Goal: Information Seeking & Learning: Learn about a topic

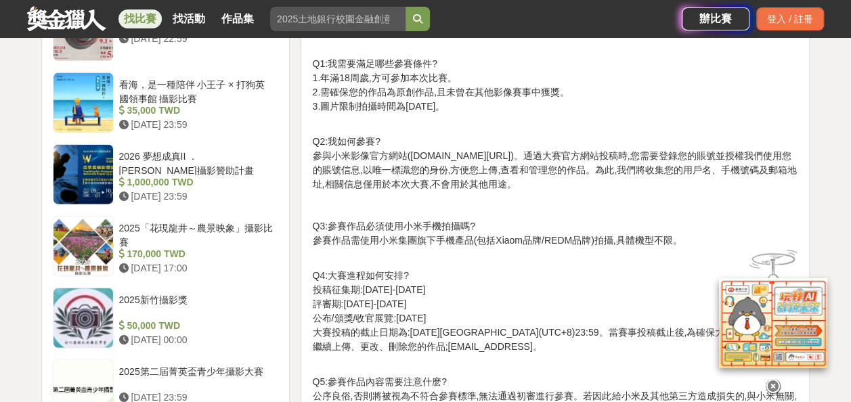
scroll to position [1489, 0]
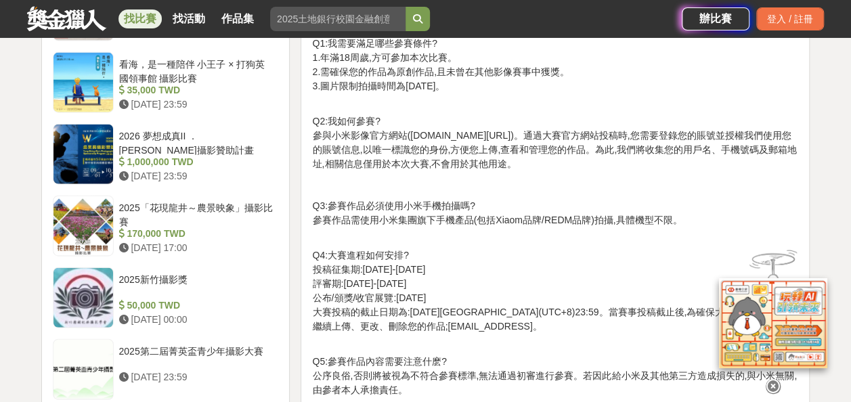
drag, startPoint x: 336, startPoint y: 176, endPoint x: 529, endPoint y: 185, distance: 193.8
click at [529, 185] on div "[DATE],期待用更多連接點亮世界 按下快門 打開理解彼此的窗口 讓我們看見真實而獨特的自己 全新開啟的"小米徠卡影像大賽" 邀你用鏡頭繼續探索世界 用純粹…" at bounding box center [555, 314] width 486 height 2672
drag, startPoint x: 529, startPoint y: 185, endPoint x: 516, endPoint y: 192, distance: 14.8
click at [516, 192] on p at bounding box center [555, 185] width 486 height 14
click at [410, 215] on p "Q3:參賽作品必須使用小米手機拍攝嗎? 參賽作品需使用小米集團旗下手機產品(包括Xiaom品牌/REDM品牌)拍攝,具體機型不限。" at bounding box center [555, 220] width 486 height 43
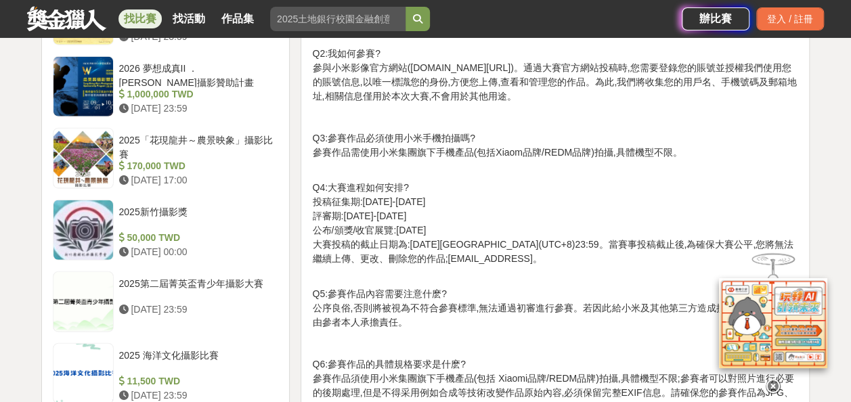
scroll to position [1624, 0]
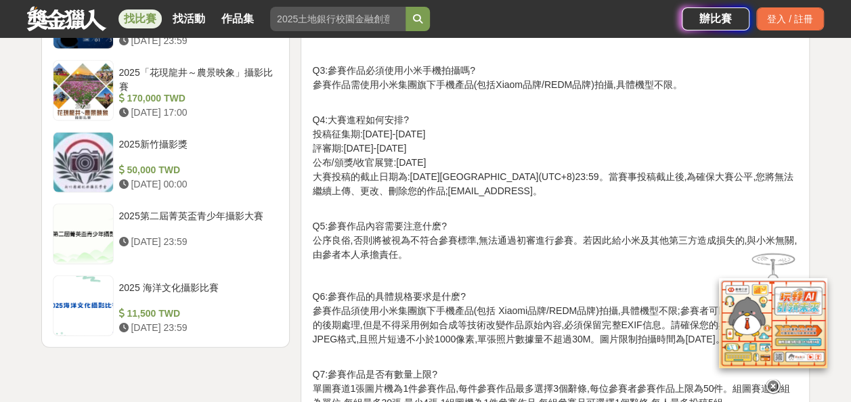
drag, startPoint x: 344, startPoint y: 166, endPoint x: 468, endPoint y: 167, distance: 123.9
click at [468, 167] on p "Q4:大賽進程如何安排? 投稿征集期:[DATE]-[DATE] 評審期:[DATE]-[DATE] 公布/頒獎/收官展覽:[DATE] 大賽投稿的截止日期為…" at bounding box center [555, 162] width 486 height 99
drag, startPoint x: 468, startPoint y: 167, endPoint x: 429, endPoint y: 216, distance: 62.7
click at [429, 213] on p "Q4:大賽進程如何安排? 投稿征集期:[DATE]-[DATE] 評審期:[DATE]-[DATE] 公布/頒獎/收官展覽:[DATE] 大賽投稿的截止日期為…" at bounding box center [555, 162] width 486 height 99
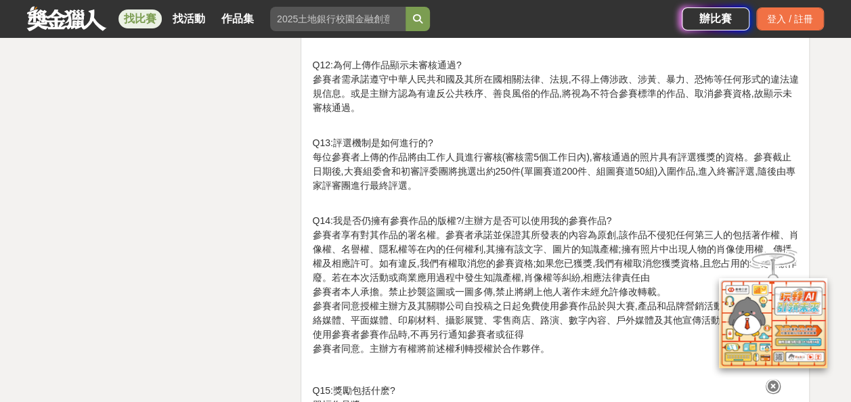
scroll to position [2301, 0]
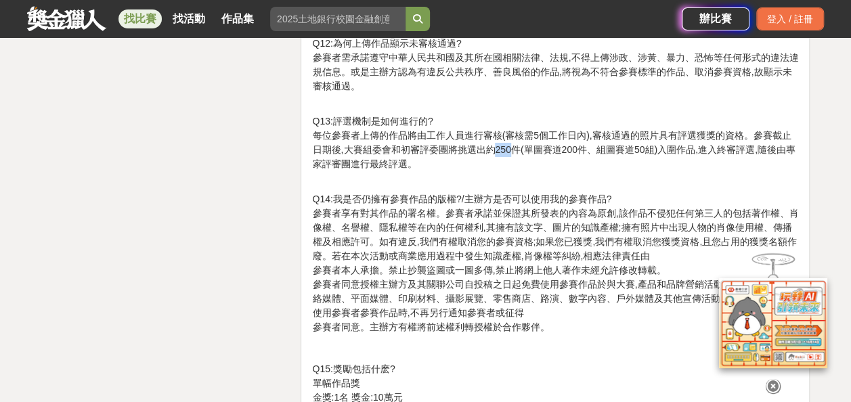
drag, startPoint x: 491, startPoint y: 164, endPoint x: 512, endPoint y: 164, distance: 20.3
click at [512, 164] on p "Q13:評選機制是如何進行的? 每位參賽者上傳的作品將由工作人員進行審核(審核需5個工作日內),審核通過的照片具有評選獲獎的資格。參賽截止日期後,大賽組委會和…" at bounding box center [555, 149] width 486 height 71
drag, startPoint x: 512, startPoint y: 164, endPoint x: 632, endPoint y: 178, distance: 120.6
click at [632, 178] on p "Q13:評選機制是如何進行的? 每位參賽者上傳的作品將由工作人員進行審核(審核需5個工作日內),審核通過的照片具有評選獲獎的資格。參賽截止日期後,大賽組委會和…" at bounding box center [555, 149] width 486 height 71
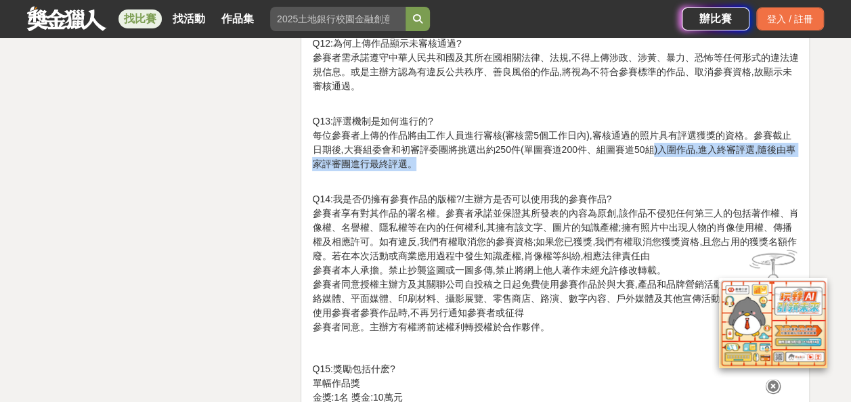
drag, startPoint x: 652, startPoint y: 166, endPoint x: 787, endPoint y: 173, distance: 134.9
click at [787, 173] on p "Q13:評選機制是如何進行的? 每位參賽者上傳的作品將由工作人員進行審核(審核需5個工作日內),審核通過的照片具有評選獲獎的資格。參賽截止日期後,大賽組委會和…" at bounding box center [555, 149] width 486 height 71
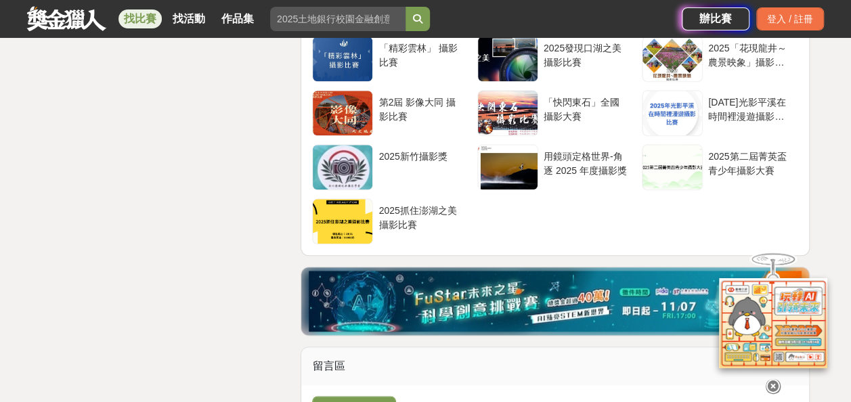
scroll to position [3114, 0]
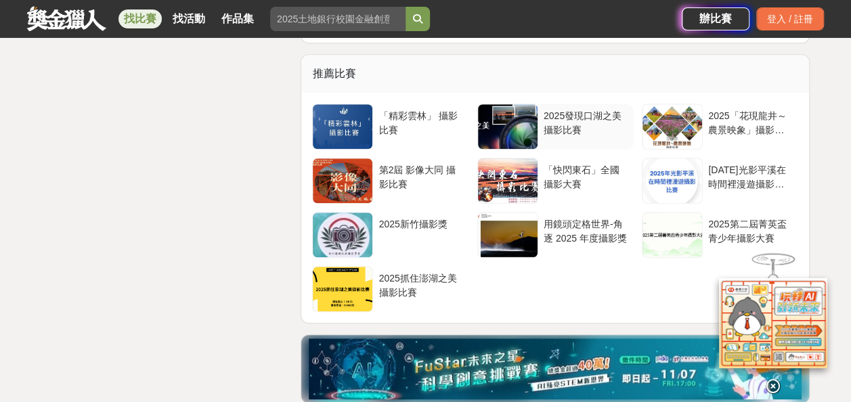
click at [573, 135] on div "2025發現口湖之美攝影比賽" at bounding box center [586, 122] width 85 height 26
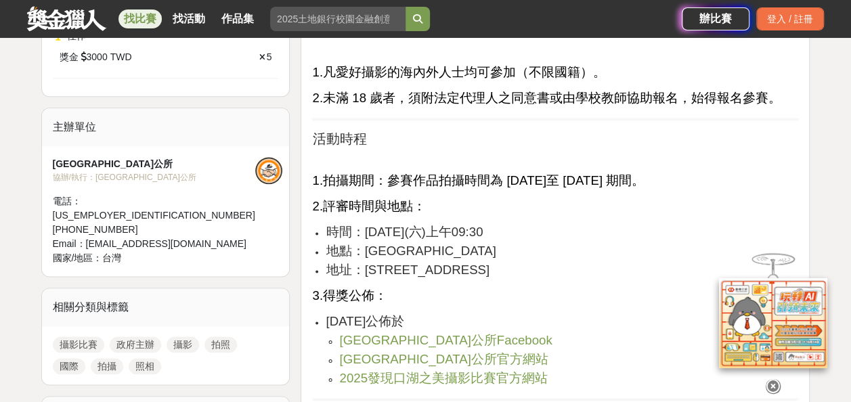
scroll to position [745, 0]
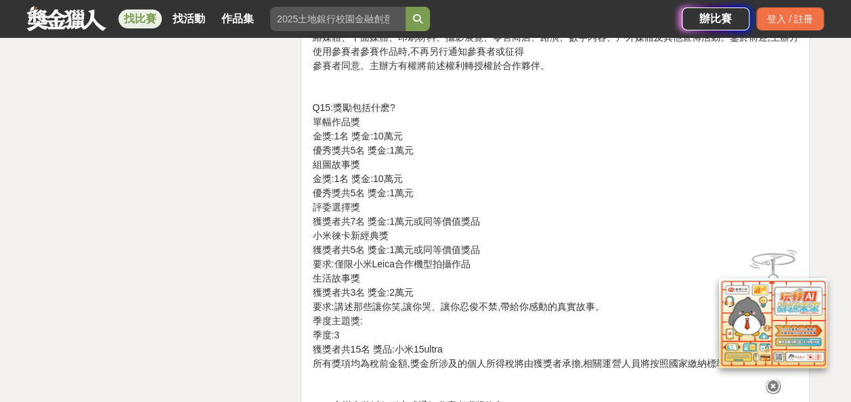
scroll to position [3114, 0]
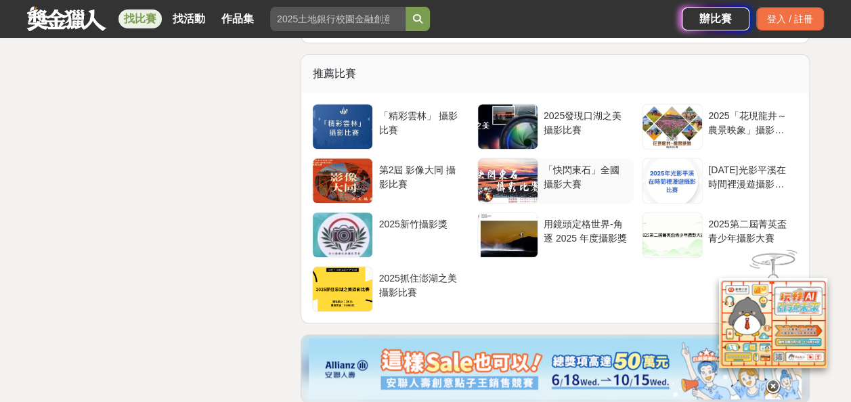
click at [572, 189] on div "「快閃東石」全國攝影大賽" at bounding box center [586, 176] width 85 height 26
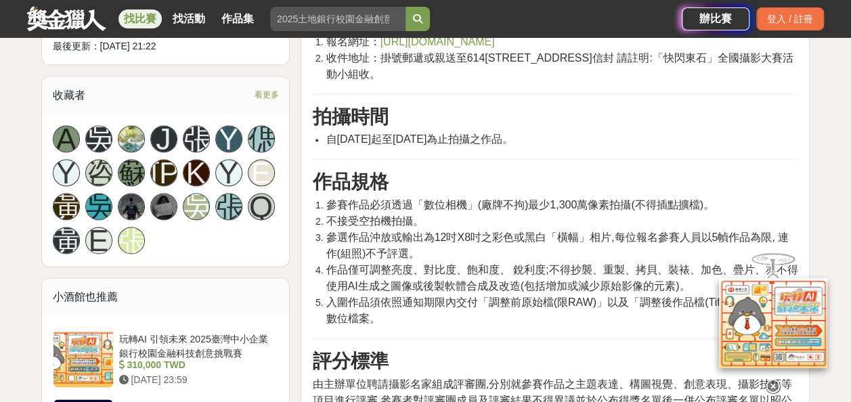
scroll to position [880, 0]
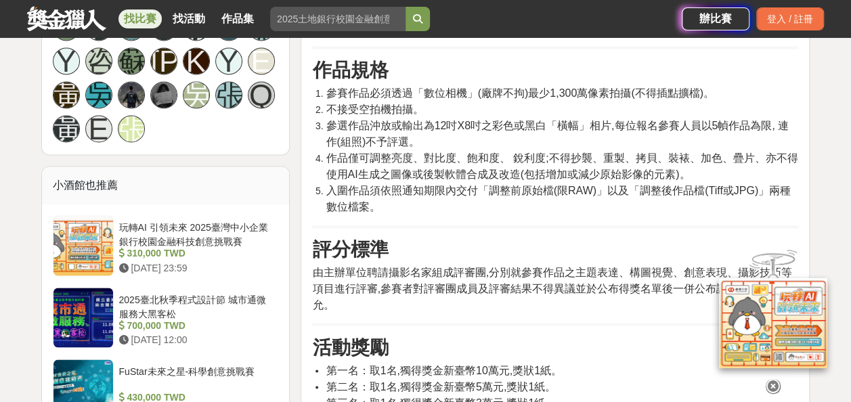
scroll to position [1015, 0]
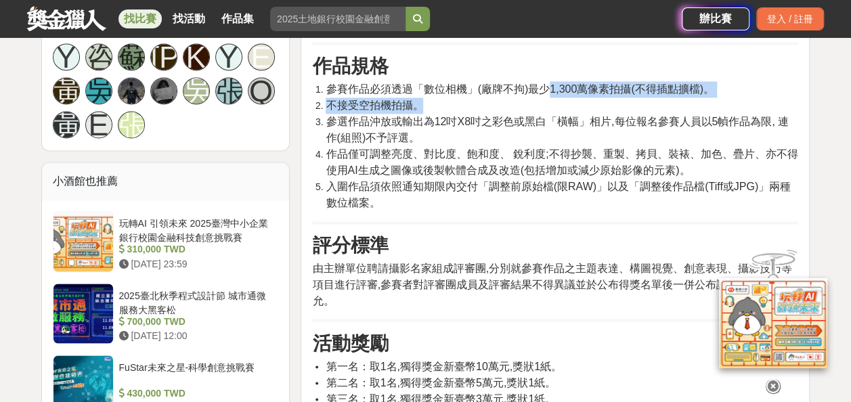
drag, startPoint x: 552, startPoint y: 74, endPoint x: 694, endPoint y: 80, distance: 142.3
click at [694, 81] on ol "參賽作品必須透過「數位相機」(廠牌不拘)最少1,300萬像素拍攝(不得插點擴檔)。 不接受空拍機拍攝。 參選作品沖放或輸出為12吋X8吋之彩色或黑白「橫幅」相…" at bounding box center [555, 146] width 486 height 130
drag, startPoint x: 694, startPoint y: 80, endPoint x: 680, endPoint y: 88, distance: 15.8
click at [680, 97] on li "不接受空拍機拍攝。" at bounding box center [562, 105] width 472 height 16
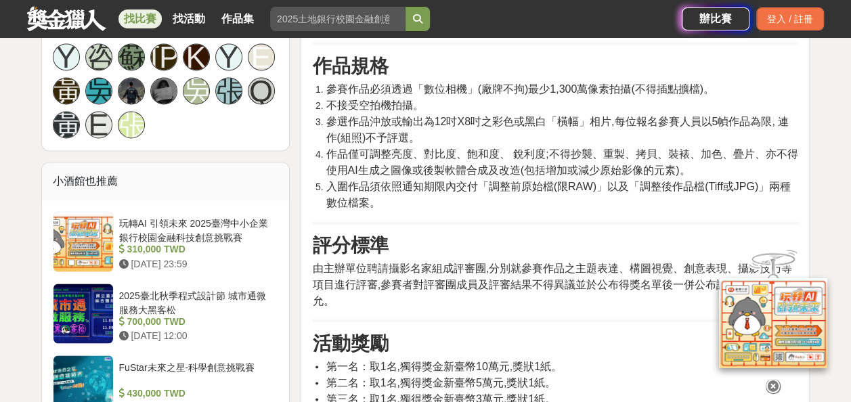
click at [405, 116] on span "參選作品沖放或輸出為12吋X8吋之彩色或黑白「橫幅」相片,每位報名參賽人員以5幀作品為限, 連作(組照)不予評選。" at bounding box center [557, 130] width 463 height 28
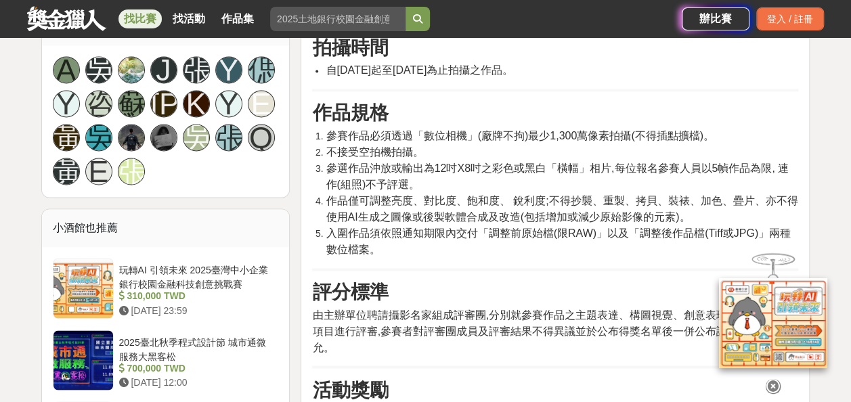
scroll to position [948, 0]
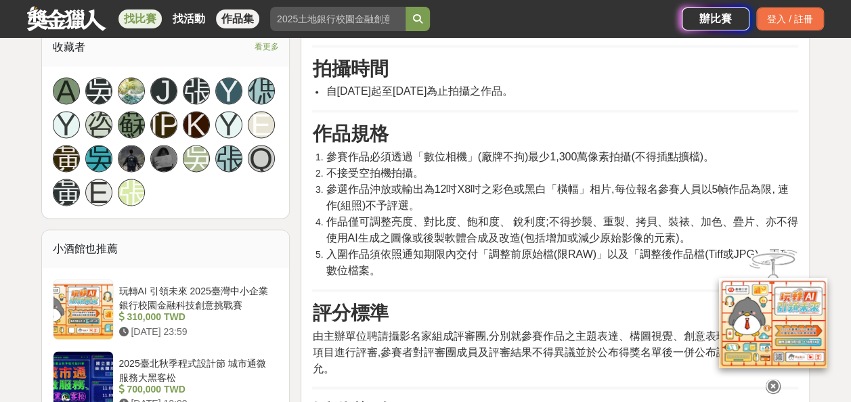
click at [244, 22] on link "作品集" at bounding box center [237, 18] width 43 height 19
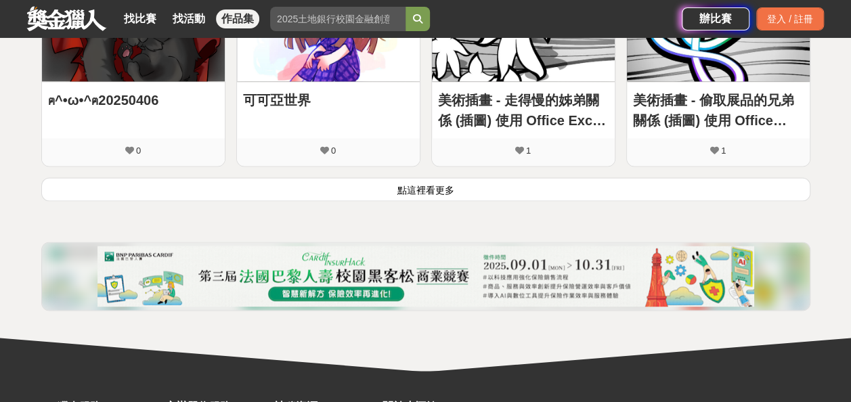
scroll to position [978, 0]
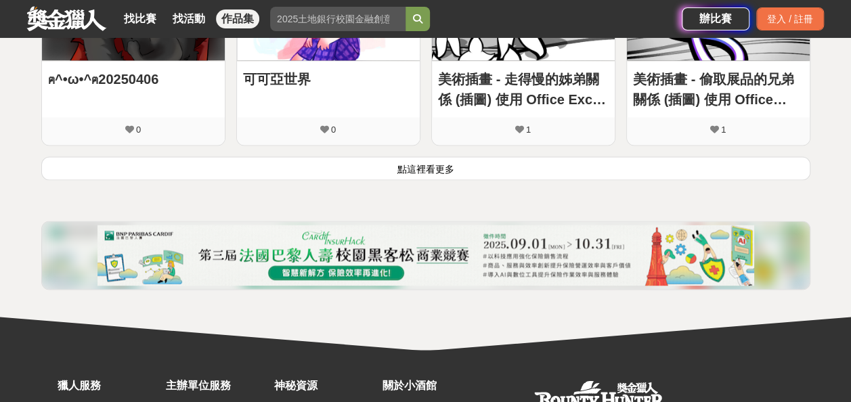
click at [426, 169] on button "點這裡看更多" at bounding box center [425, 168] width 769 height 24
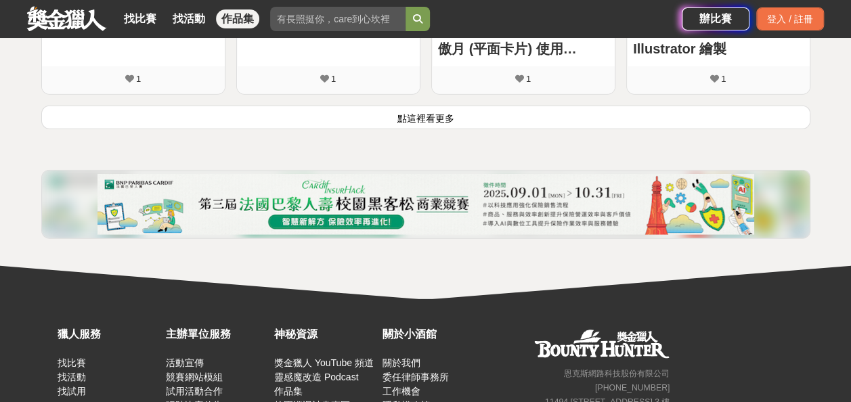
scroll to position [1723, 0]
